Goal: Use online tool/utility: Utilize a website feature to perform a specific function

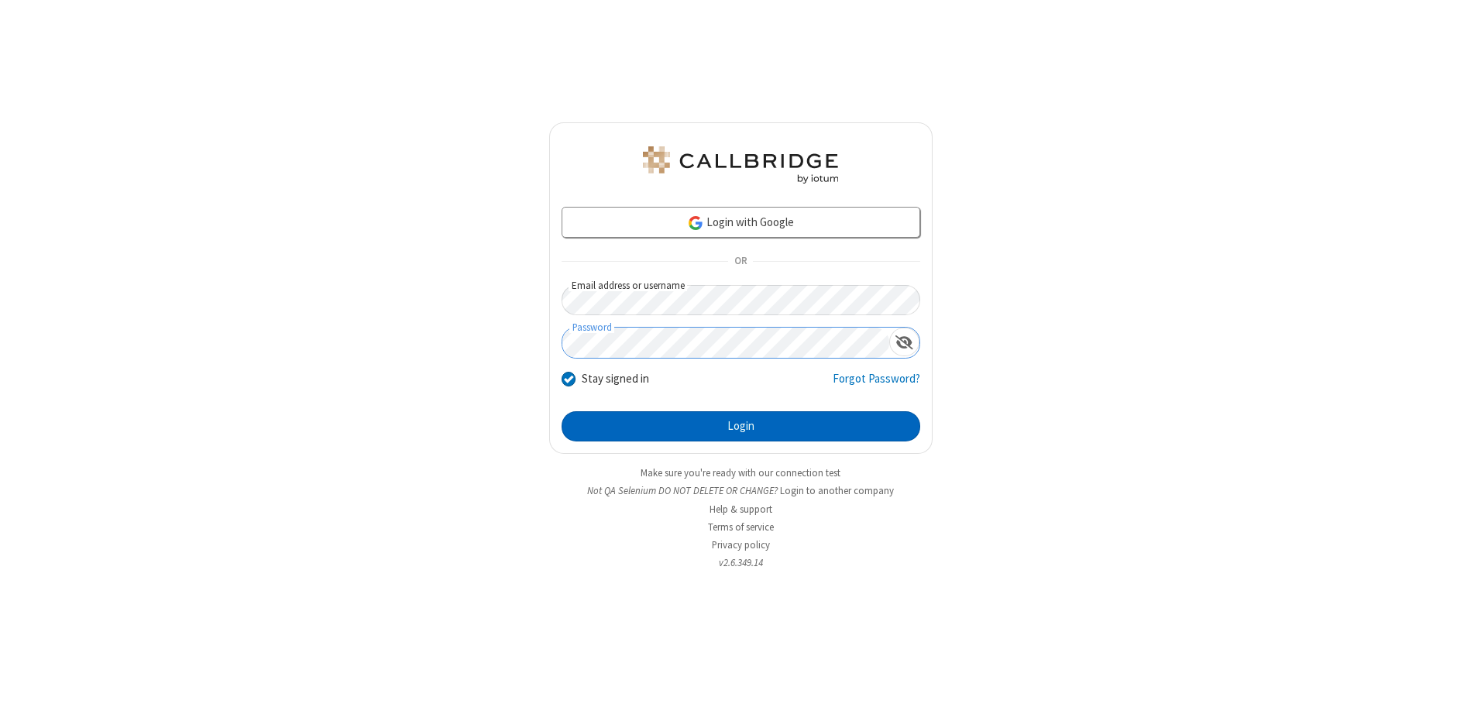
click at [740, 426] on button "Login" at bounding box center [740, 426] width 359 height 31
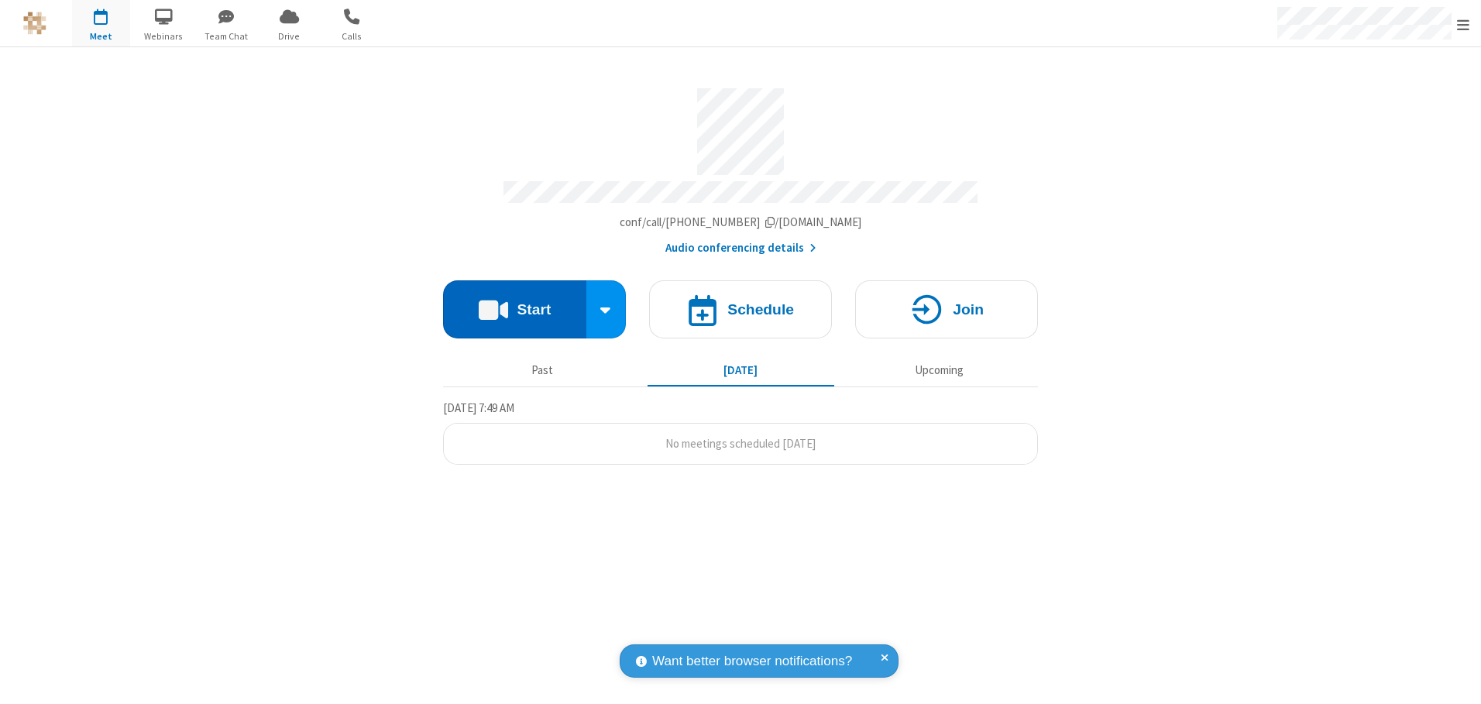
click at [514, 304] on button "Start" at bounding box center [514, 309] width 143 height 58
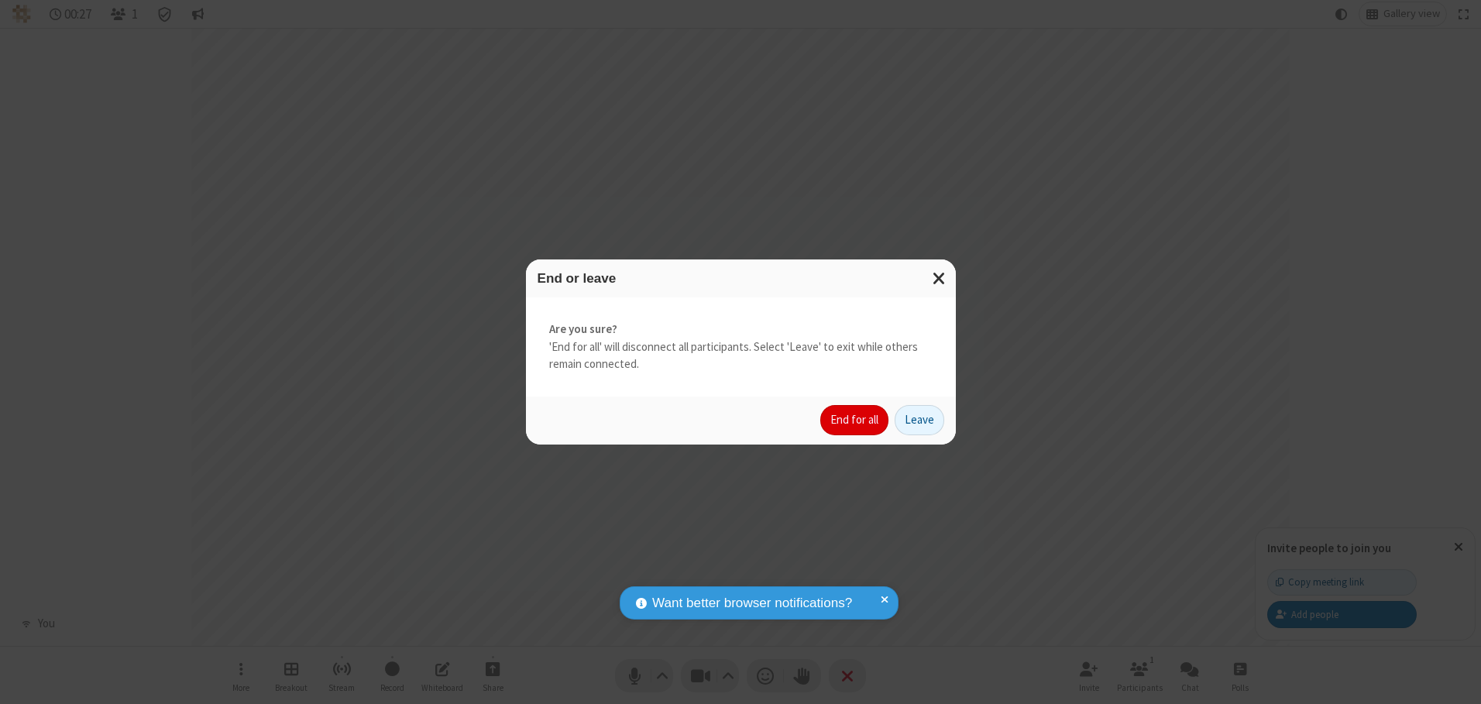
click at [855, 420] on button "End for all" at bounding box center [854, 420] width 68 height 31
